Goal: Task Accomplishment & Management: Manage account settings

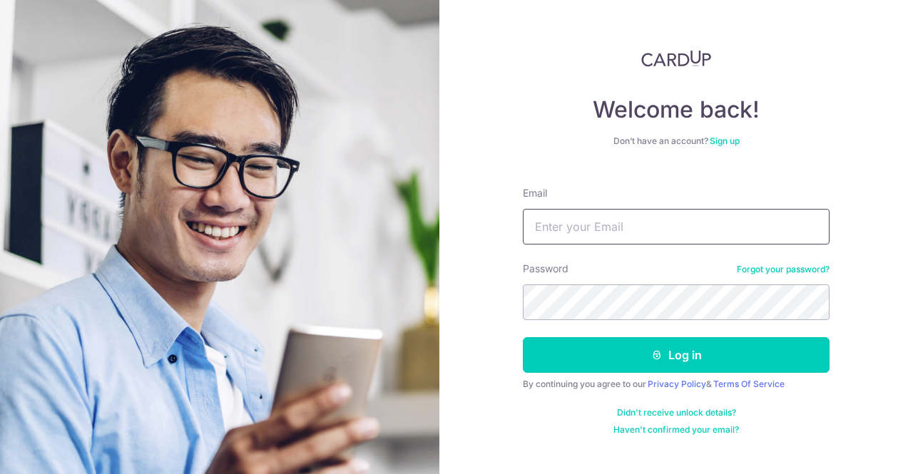
click at [650, 223] on input "Email" at bounding box center [676, 227] width 307 height 36
click at [629, 225] on input "Email" at bounding box center [676, 227] width 307 height 36
type input "chanliyinggg@gmail.com"
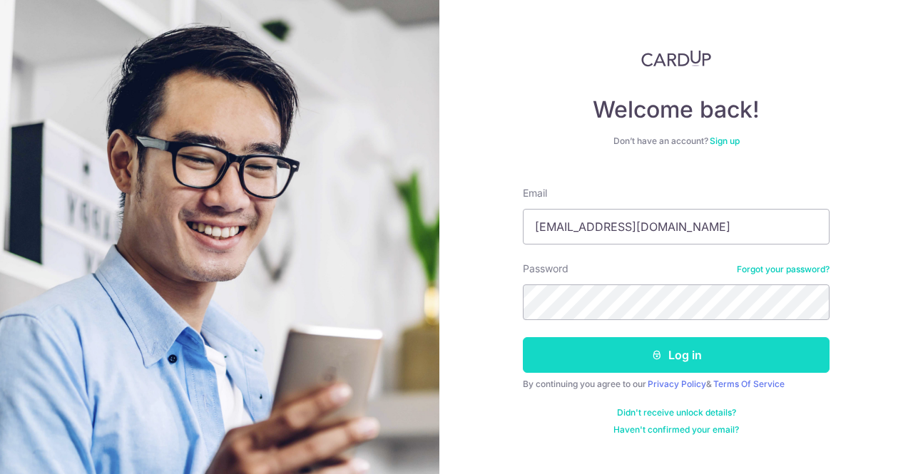
click at [706, 344] on button "Log in" at bounding box center [676, 355] width 307 height 36
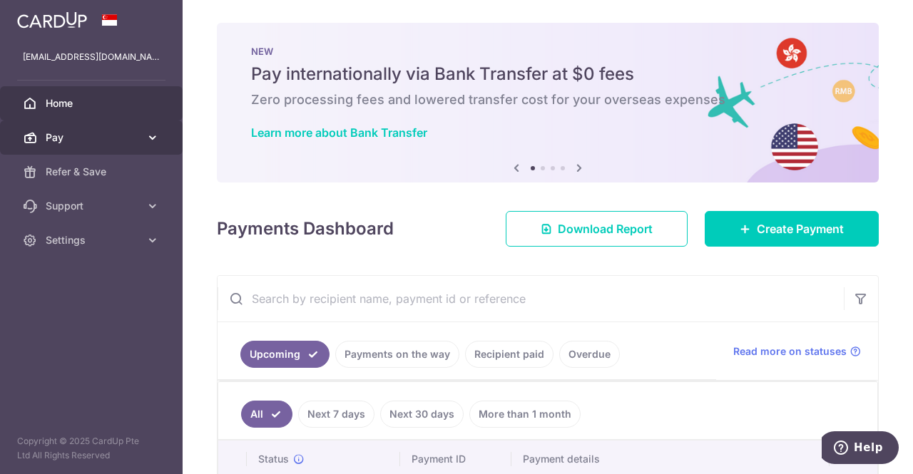
click at [144, 136] on link "Pay" at bounding box center [91, 138] width 183 height 34
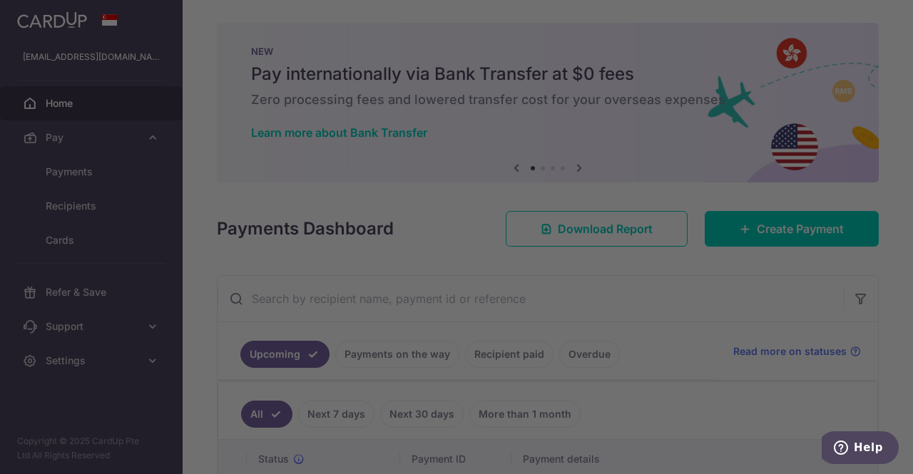
click at [121, 173] on div at bounding box center [461, 239] width 922 height 479
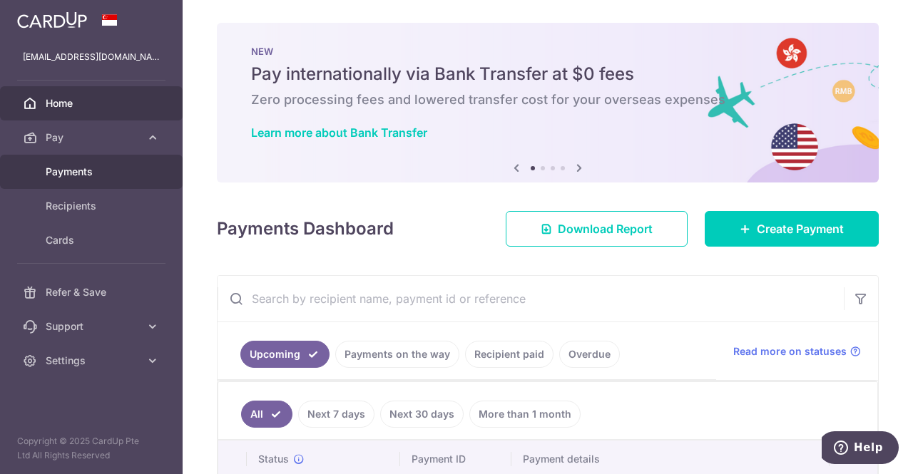
click at [91, 178] on span "Payments" at bounding box center [93, 172] width 94 height 14
click at [106, 170] on span "Refer & Save" at bounding box center [93, 172] width 94 height 14
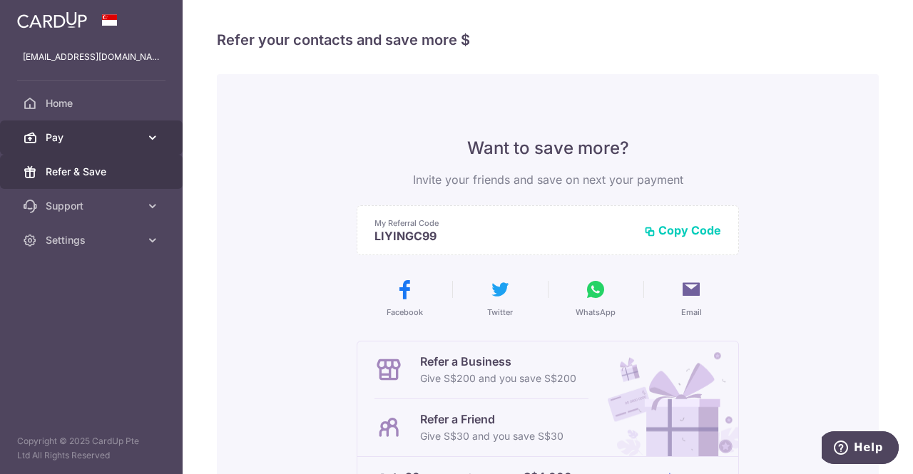
click at [107, 143] on span "Pay" at bounding box center [93, 138] width 94 height 14
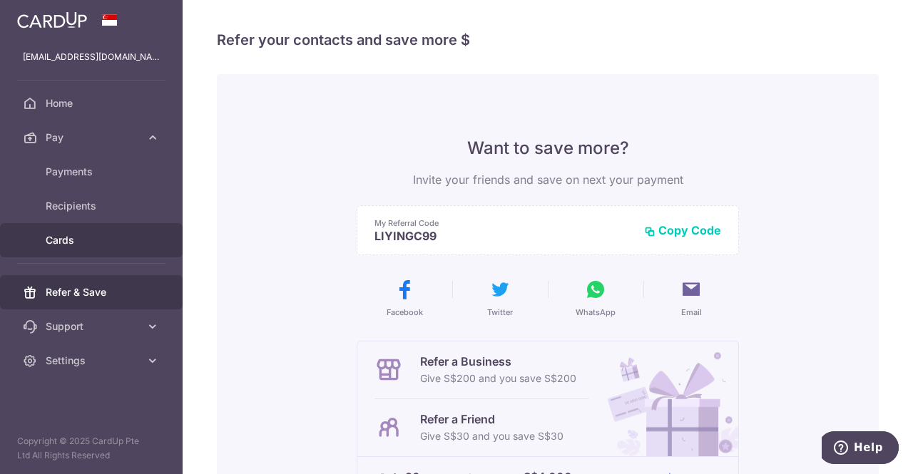
click at [98, 233] on span "Cards" at bounding box center [93, 240] width 94 height 14
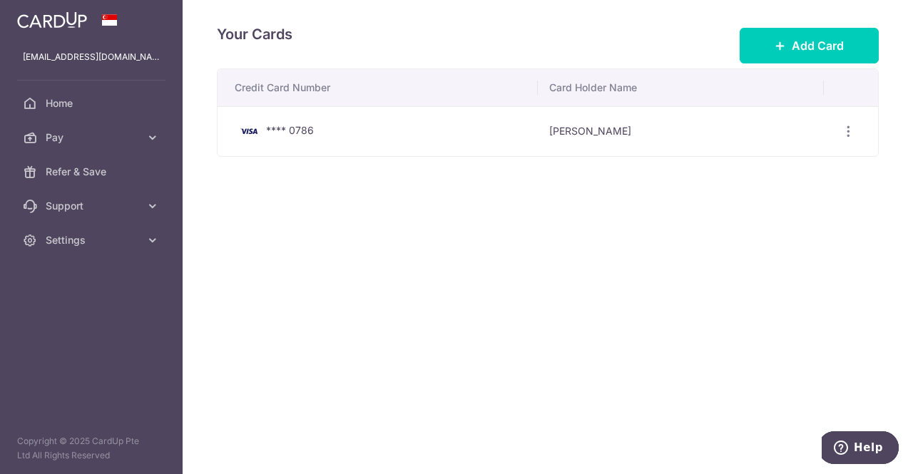
click at [531, 141] on td "**** 0786" at bounding box center [378, 131] width 320 height 50
click at [849, 138] on div "View/Edit Delete" at bounding box center [848, 131] width 26 height 26
click at [846, 135] on icon "button" at bounding box center [848, 131] width 15 height 15
click at [814, 175] on span "View/Edit" at bounding box center [800, 171] width 97 height 17
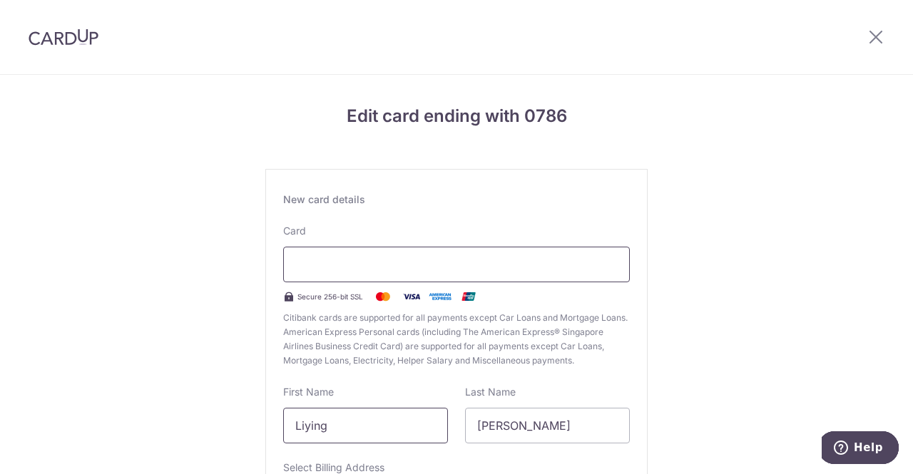
scroll to position [198, 0]
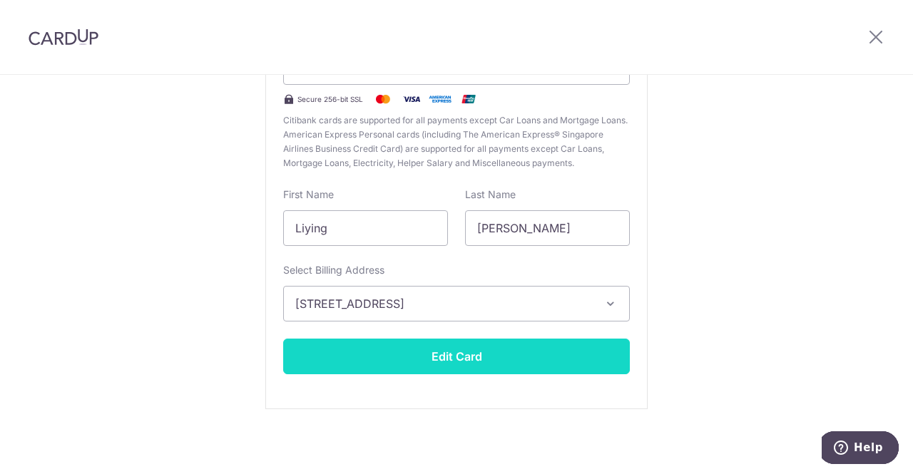
click at [471, 353] on button "Edit Card" at bounding box center [456, 357] width 347 height 36
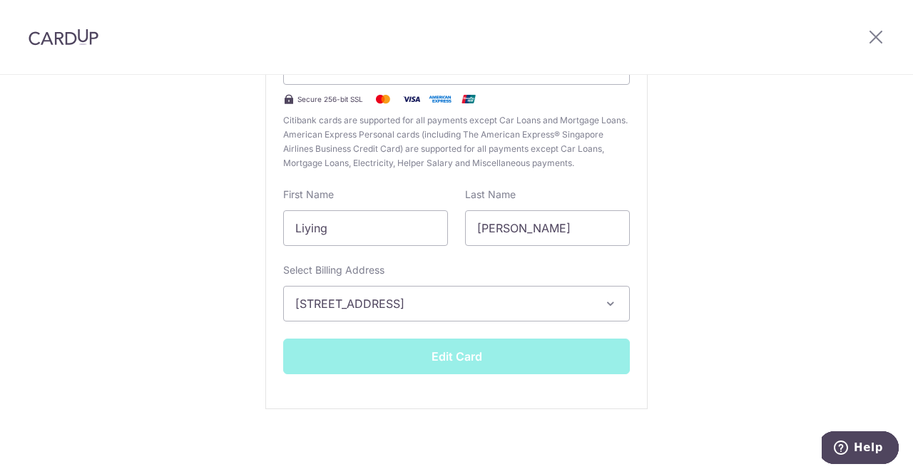
scroll to position [28, 0]
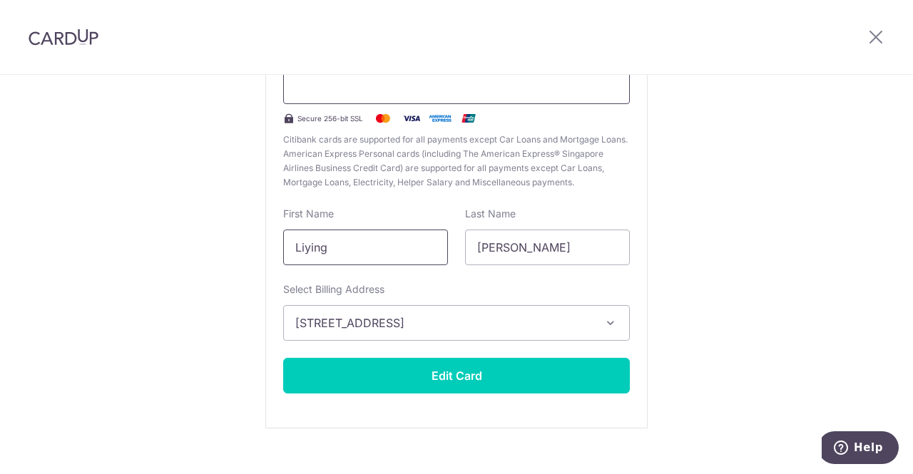
scroll to position [198, 0]
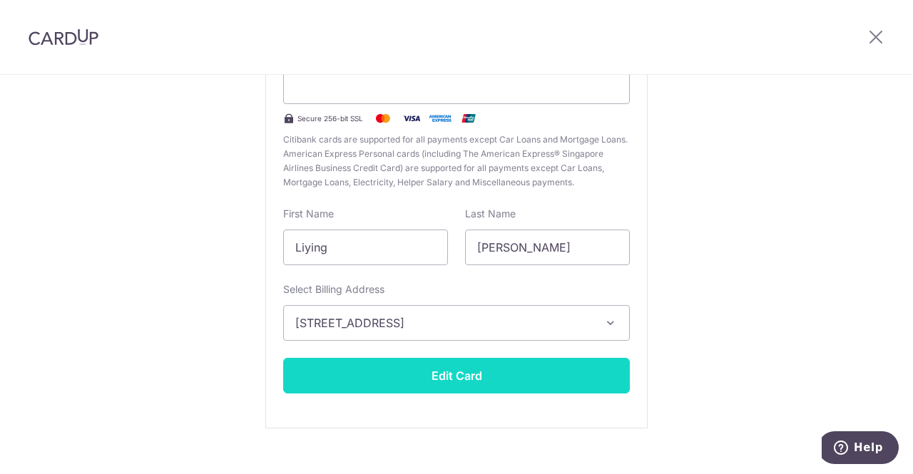
click at [486, 384] on button "Edit Card" at bounding box center [456, 376] width 347 height 36
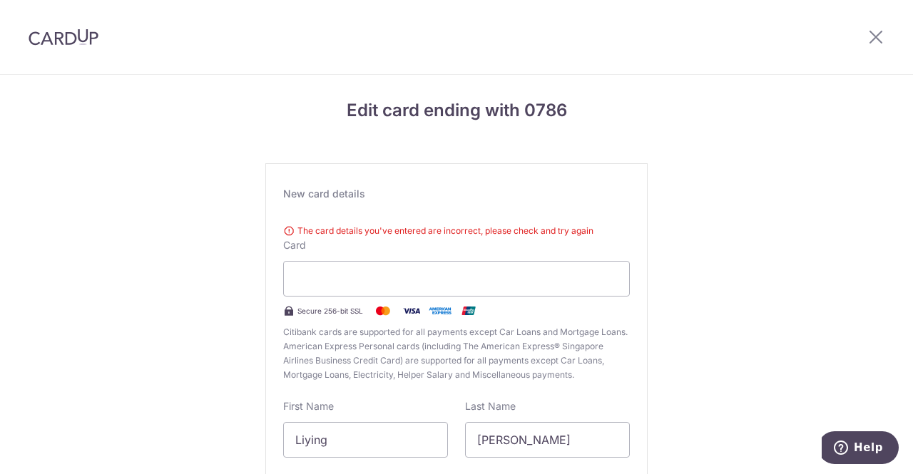
scroll to position [6, 0]
click at [875, 36] on icon at bounding box center [875, 37] width 17 height 18
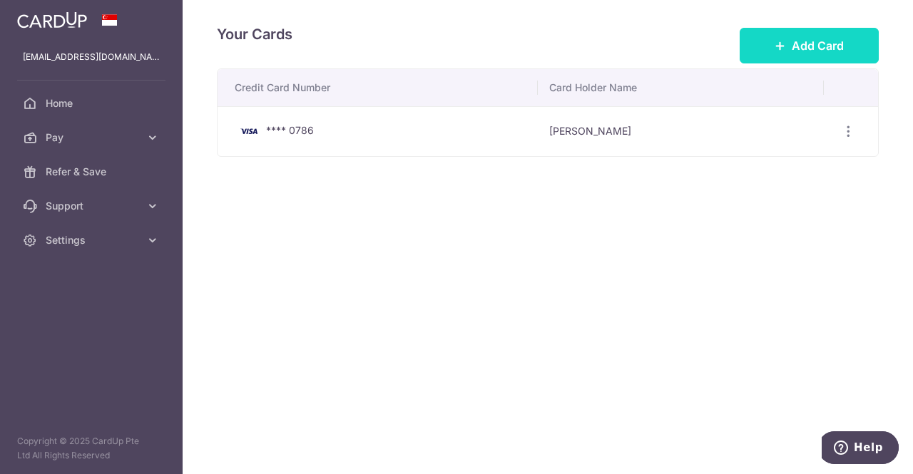
click at [795, 39] on span "Add Card" at bounding box center [818, 45] width 52 height 17
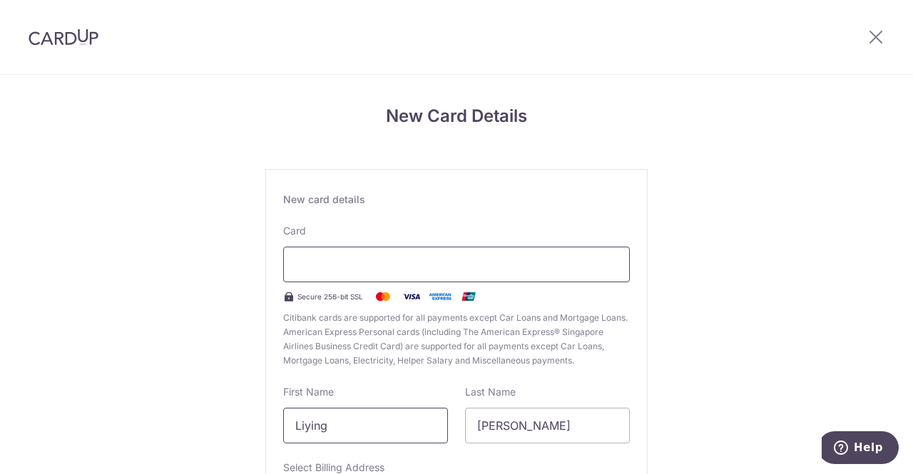
scroll to position [183, 0]
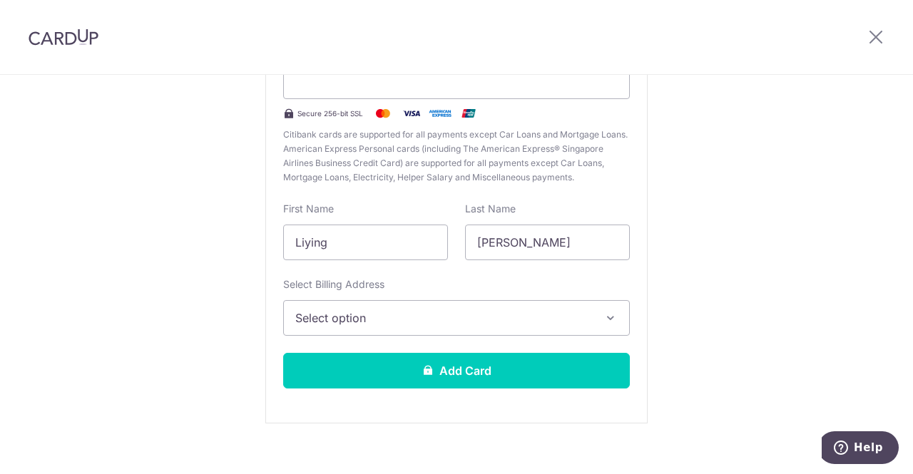
click at [389, 320] on span "Select option" at bounding box center [443, 318] width 297 height 17
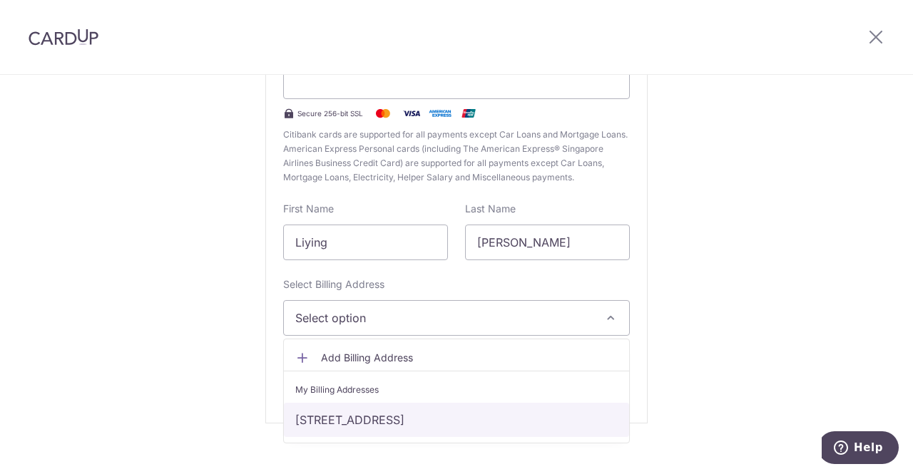
click at [397, 418] on link "63 Bishan St 21, Singapore, Singapore, Singapore-574045" at bounding box center [456, 420] width 345 height 34
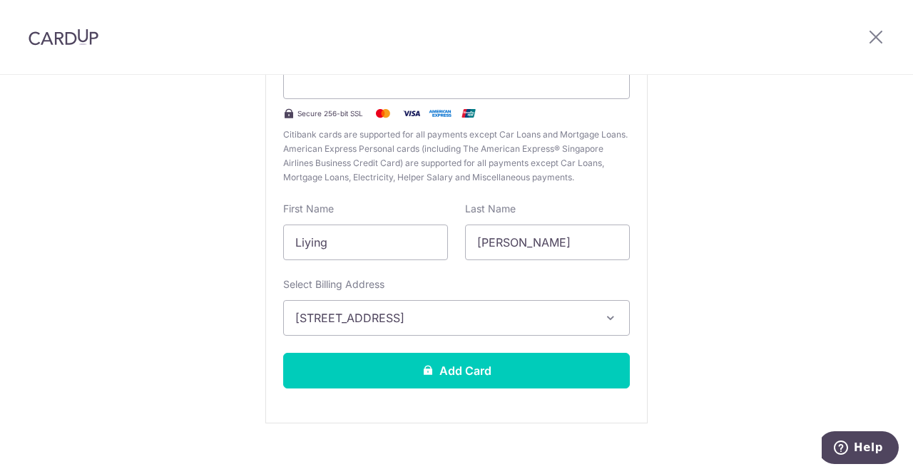
click at [394, 387] on div "New card details Card Secure 256-bit SSL Citibank cards are supported for all p…" at bounding box center [456, 205] width 382 height 438
click at [364, 351] on div "New card details Card Secure 256-bit SSL Citibank cards are supported for all p…" at bounding box center [456, 205] width 382 height 438
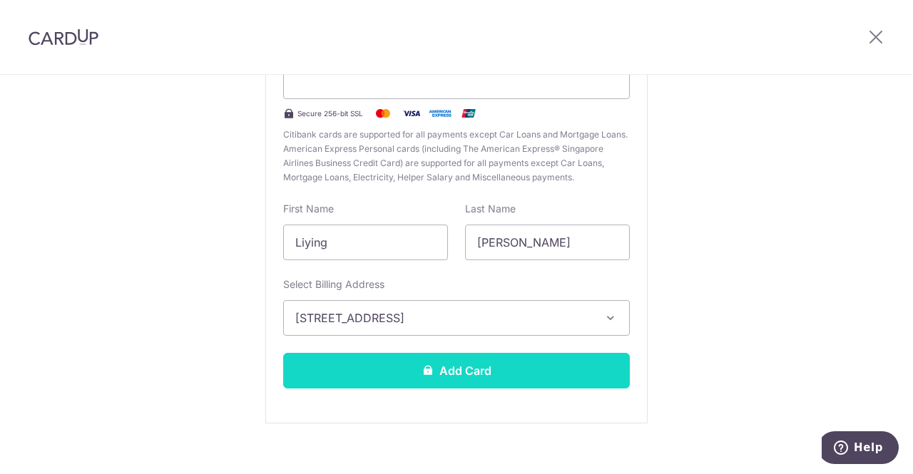
click at [388, 372] on button "Add Card" at bounding box center [456, 371] width 347 height 36
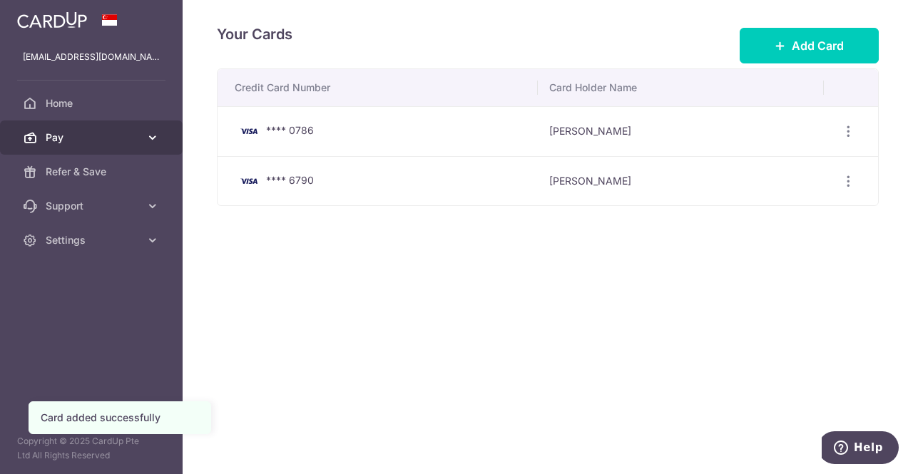
click at [67, 139] on span "Pay" at bounding box center [93, 138] width 94 height 14
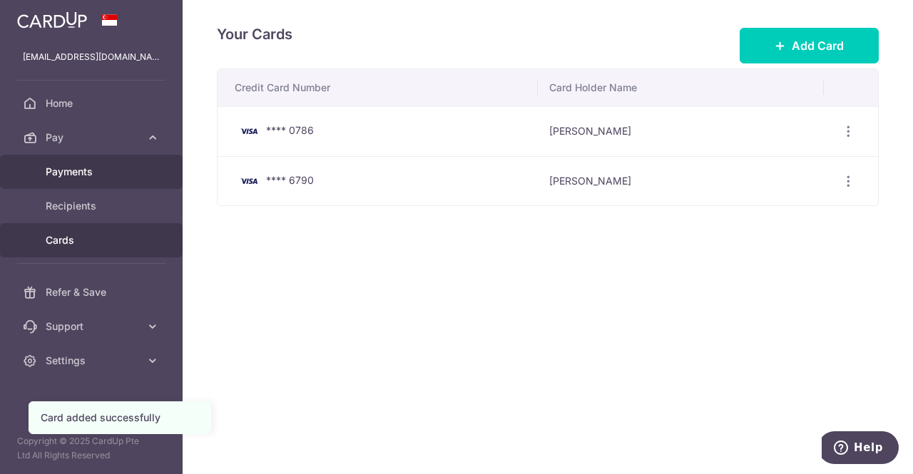
click at [88, 173] on span "Payments" at bounding box center [93, 172] width 94 height 14
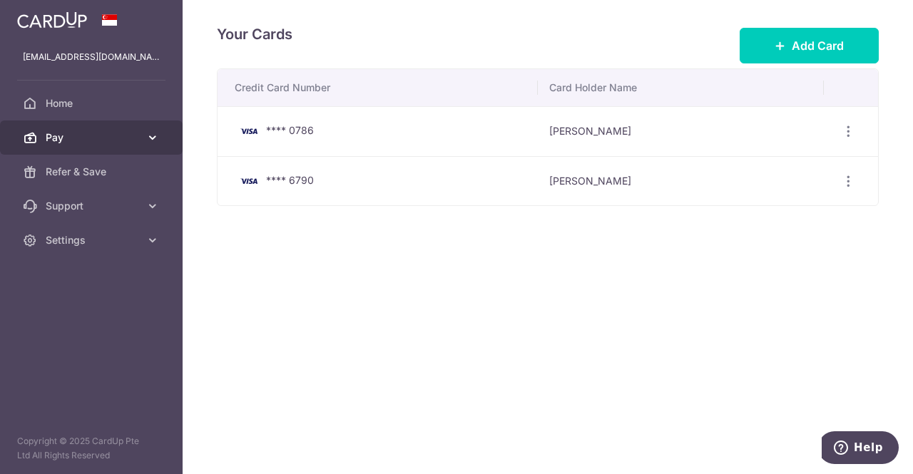
click at [151, 138] on icon at bounding box center [152, 138] width 14 height 14
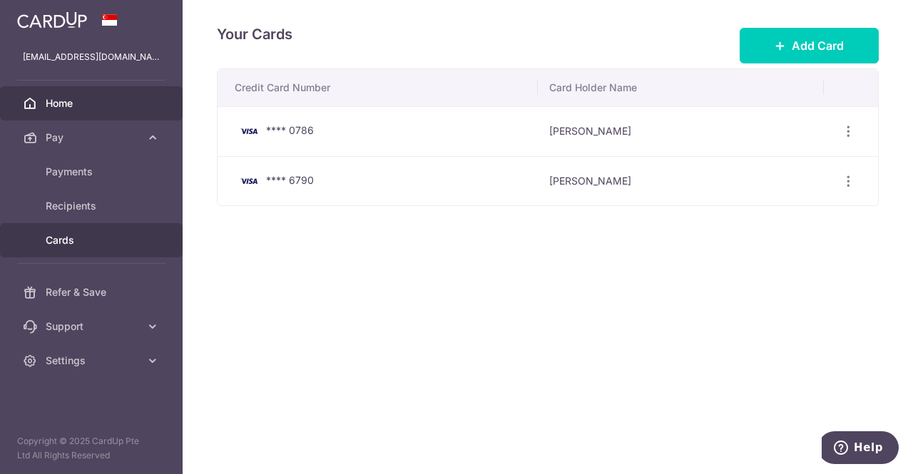
click at [94, 118] on link "Home" at bounding box center [91, 103] width 183 height 34
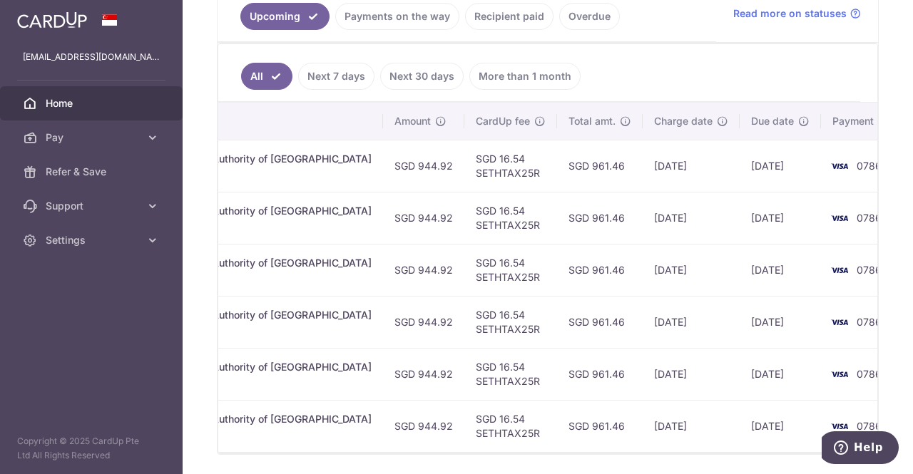
scroll to position [387, 0]
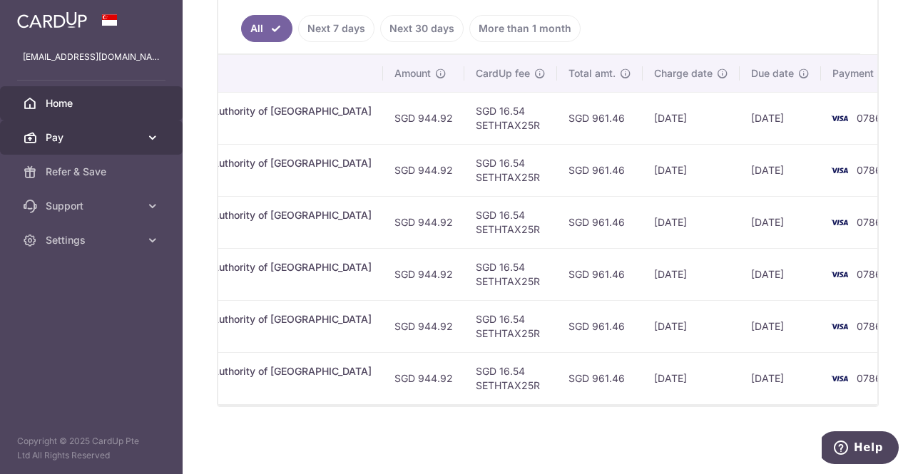
click at [91, 146] on link "Pay" at bounding box center [91, 138] width 183 height 34
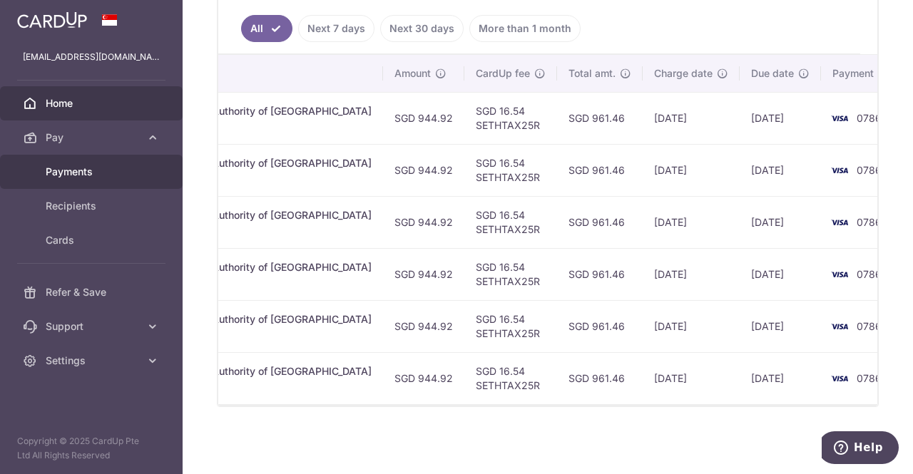
click at [94, 168] on span "Payments" at bounding box center [93, 172] width 94 height 14
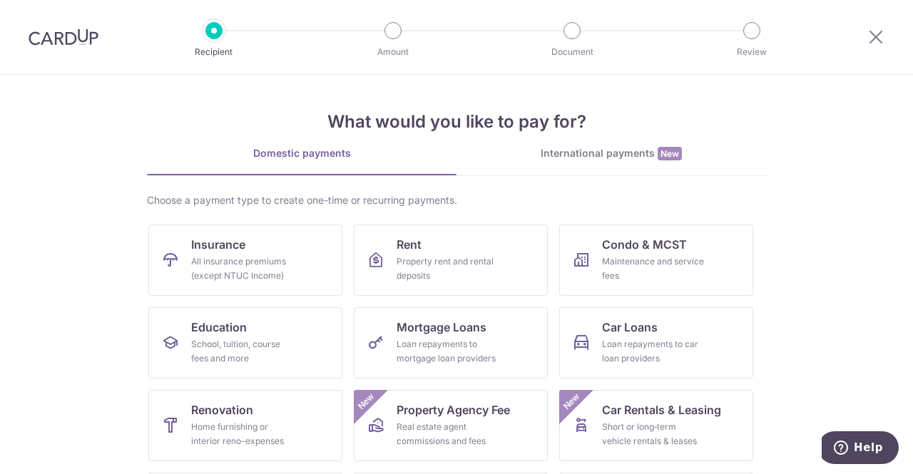
scroll to position [163, 0]
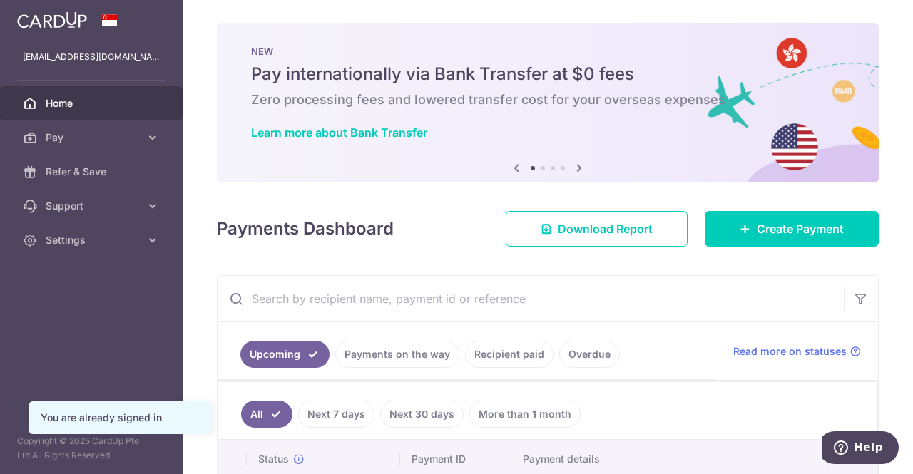
scroll to position [198, 0]
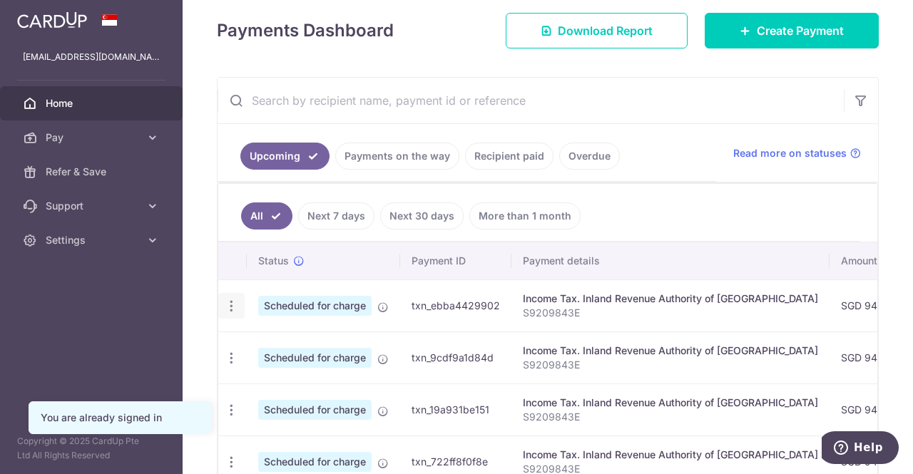
click at [226, 305] on icon "button" at bounding box center [231, 306] width 15 height 15
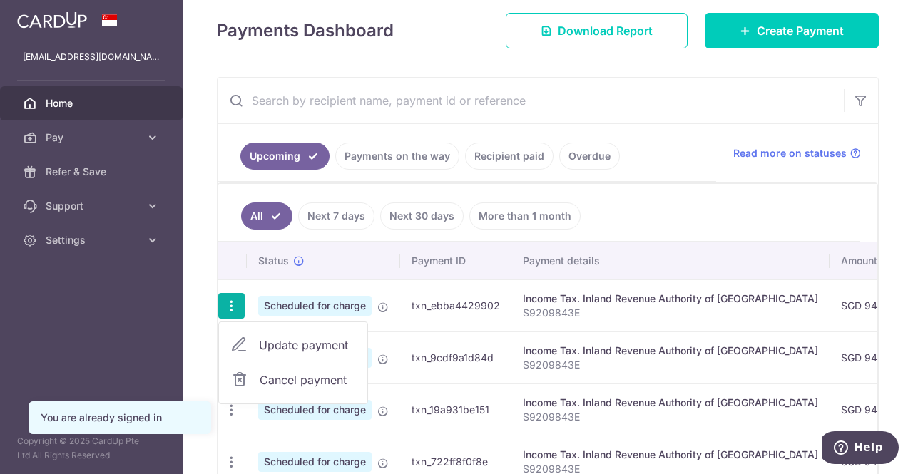
click at [260, 337] on span "Update payment" at bounding box center [307, 345] width 97 height 17
radio input "true"
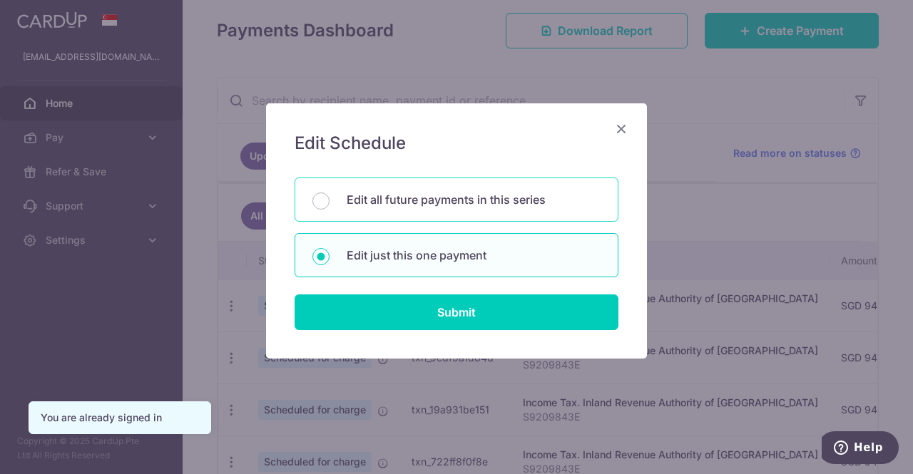
click at [438, 198] on p "Edit all future payments in this series" at bounding box center [474, 199] width 254 height 17
click at [329, 198] on input "Edit all future payments in this series" at bounding box center [320, 201] width 17 height 17
radio input "true"
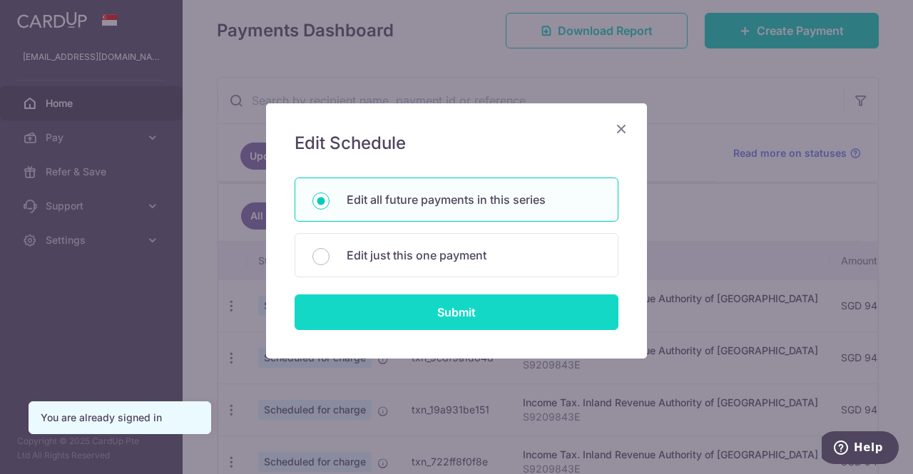
click at [452, 313] on input "Submit" at bounding box center [457, 313] width 324 height 36
radio input "true"
type input "944.92"
type input "S9209843E"
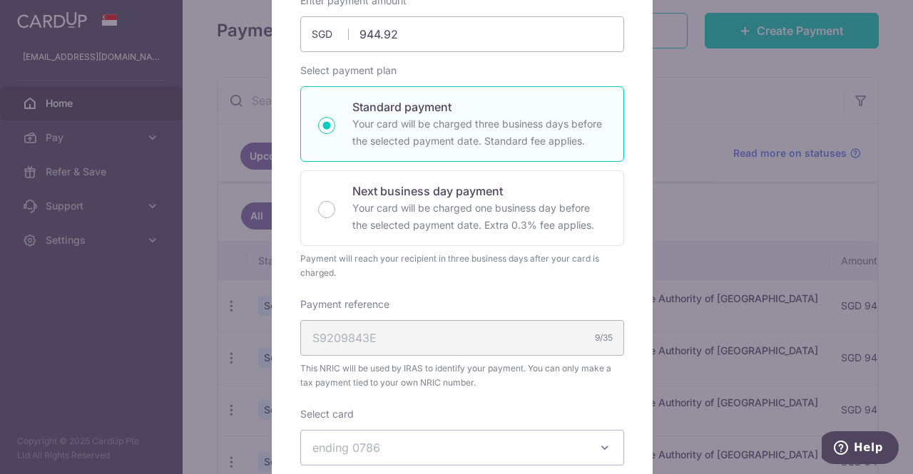
scroll to position [446, 0]
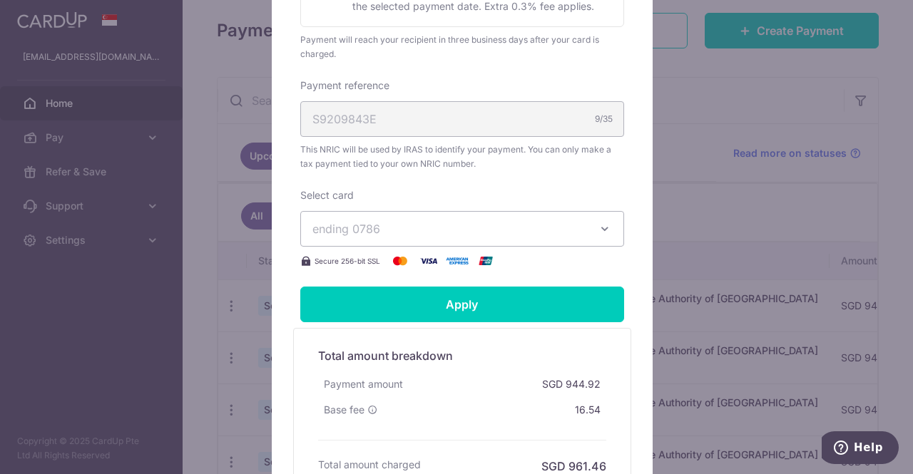
click at [445, 218] on button "ending 0786" at bounding box center [462, 229] width 324 height 36
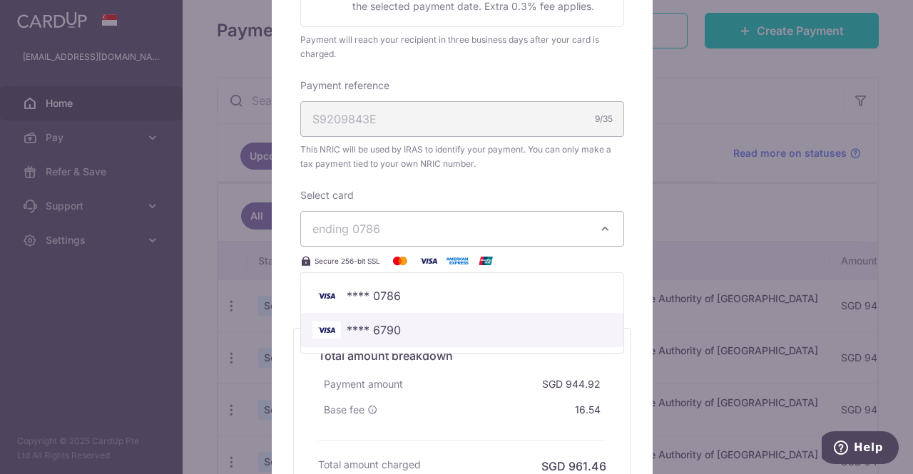
click at [412, 328] on span "**** 6790" at bounding box center [462, 330] width 300 height 17
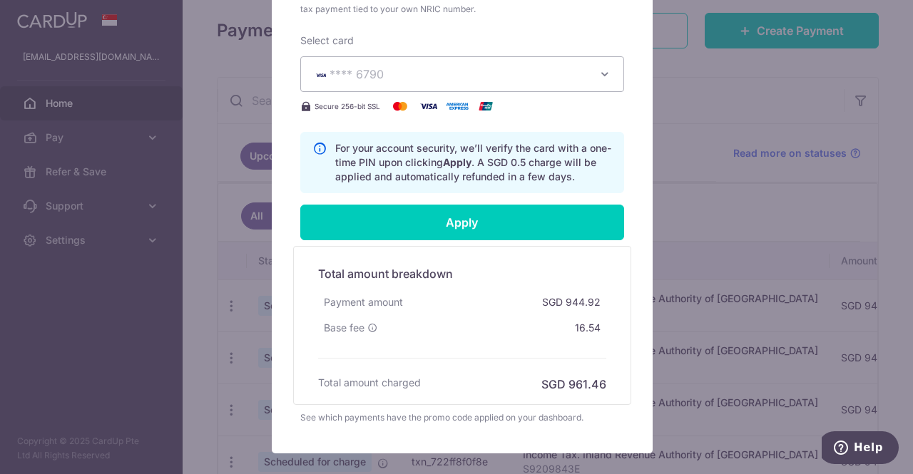
scroll to position [602, 0]
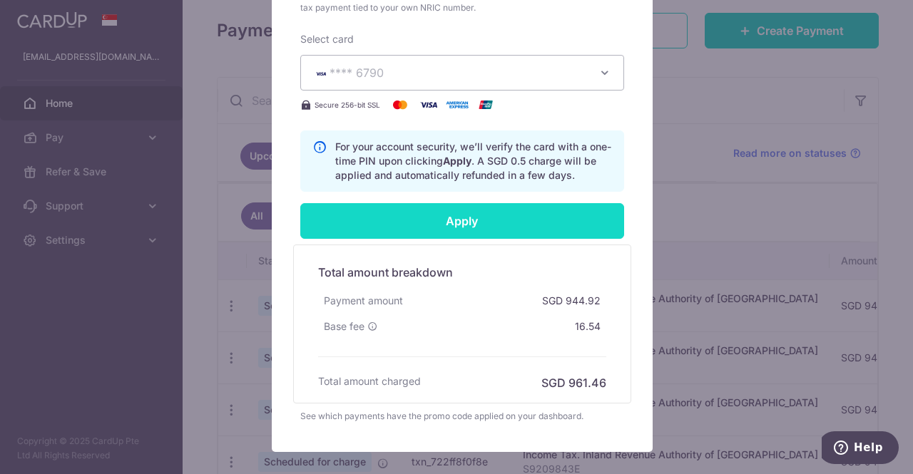
click at [498, 226] on input "Apply" at bounding box center [462, 221] width 324 height 36
click at [529, 211] on input "Apply" at bounding box center [462, 221] width 324 height 36
type input "Successfully Applied"
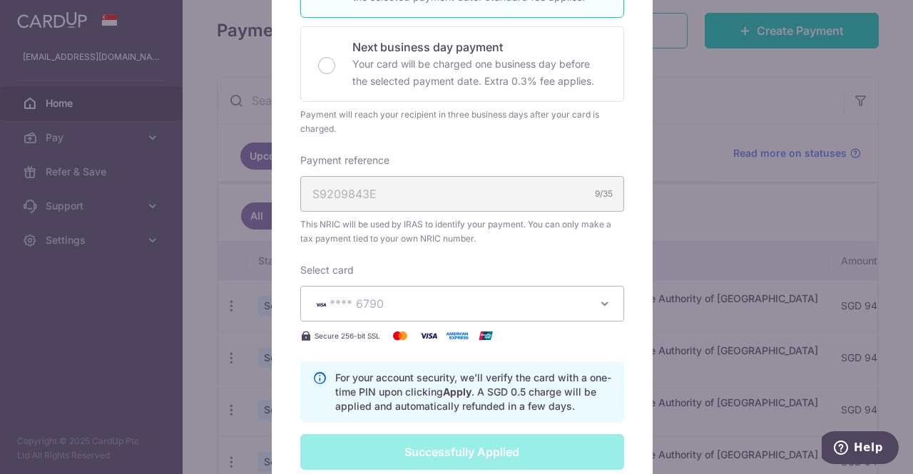
scroll to position [0, 0]
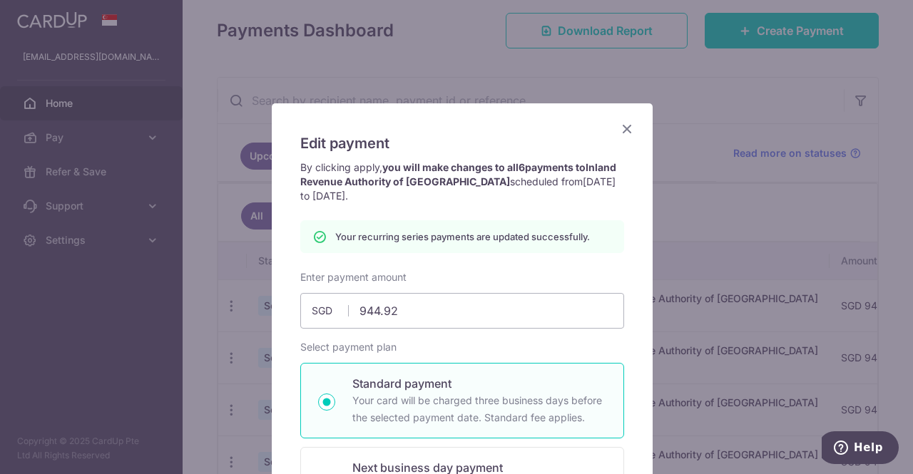
click at [621, 126] on icon "Close" at bounding box center [626, 129] width 17 height 18
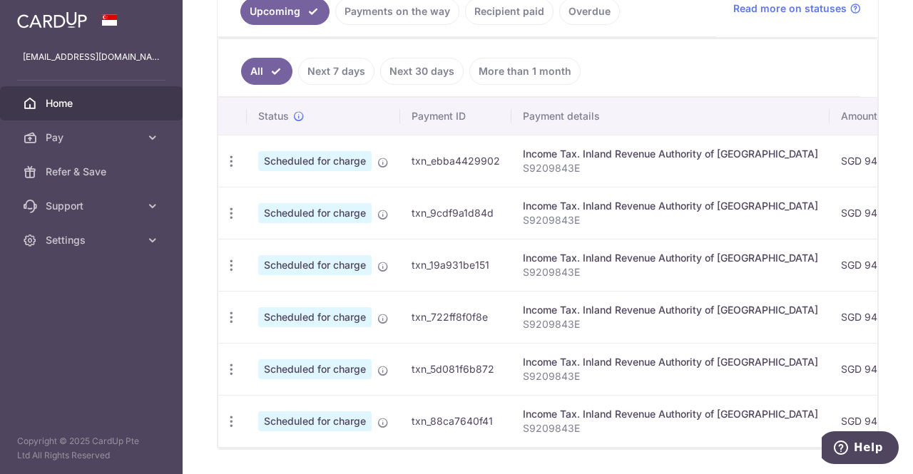
scroll to position [344, 0]
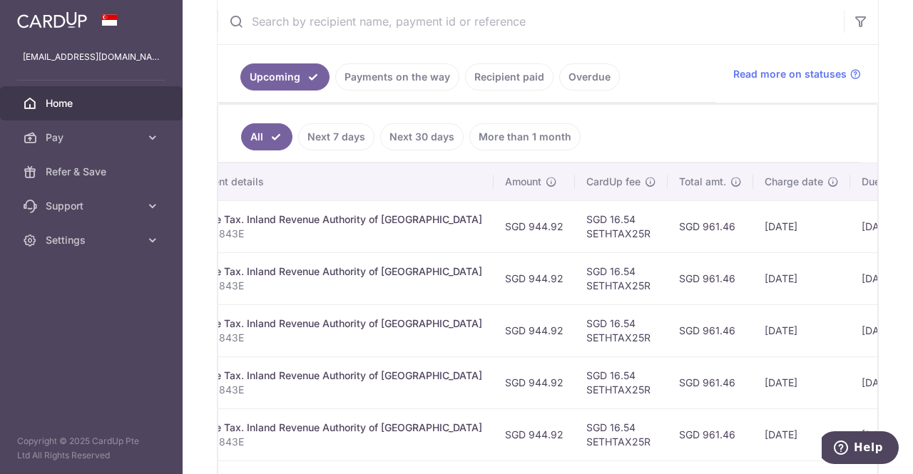
scroll to position [0, 446]
